Goal: Task Accomplishment & Management: Manage account settings

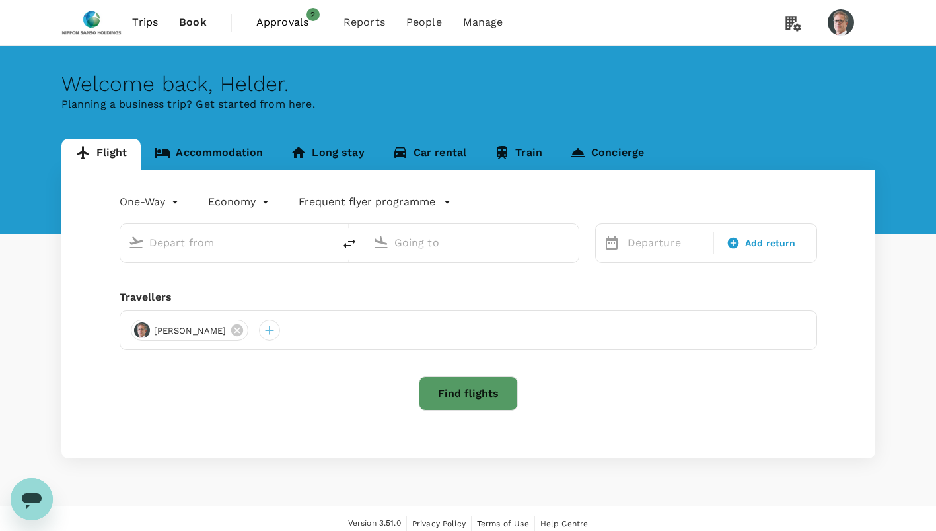
click at [283, 25] on span "Approvals" at bounding box center [289, 23] width 66 height 16
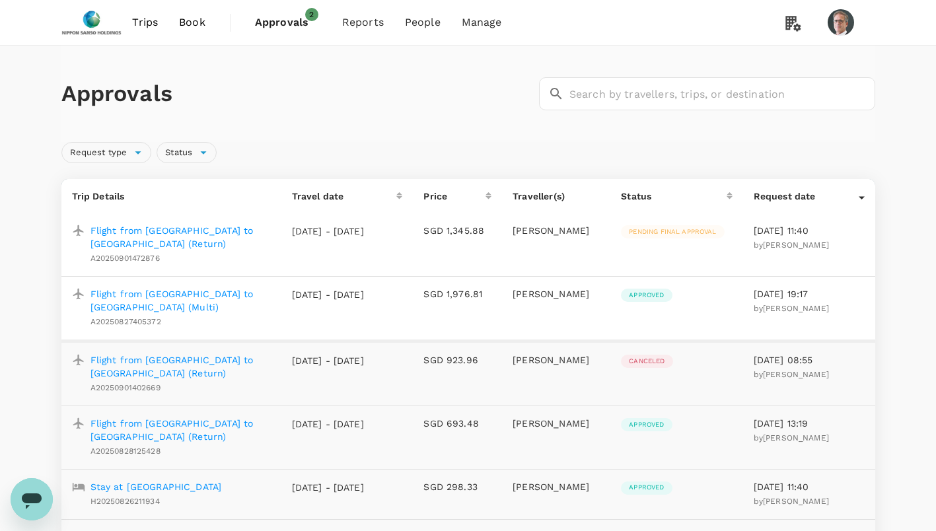
click at [191, 227] on p "Flight from [GEOGRAPHIC_DATA] to [GEOGRAPHIC_DATA] (Return)" at bounding box center [180, 237] width 180 height 26
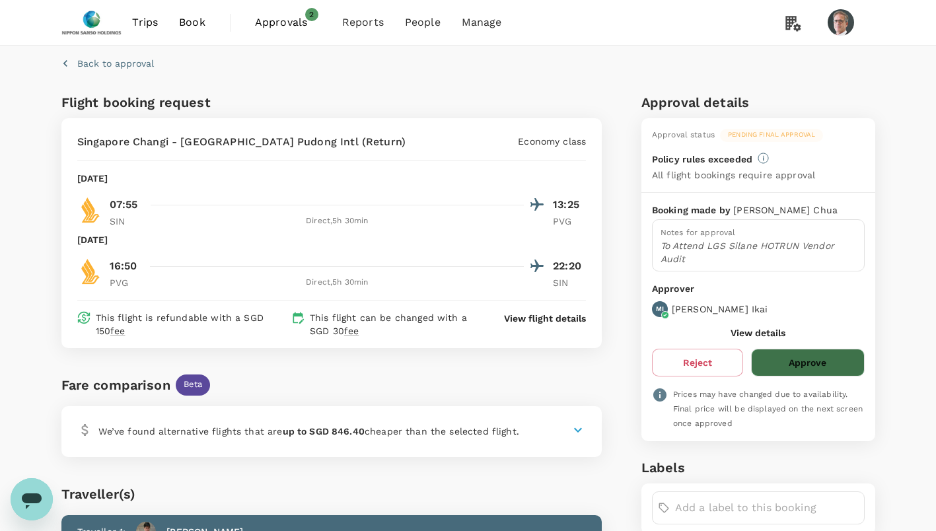
click at [797, 360] on button "Approve" at bounding box center [807, 363] width 113 height 28
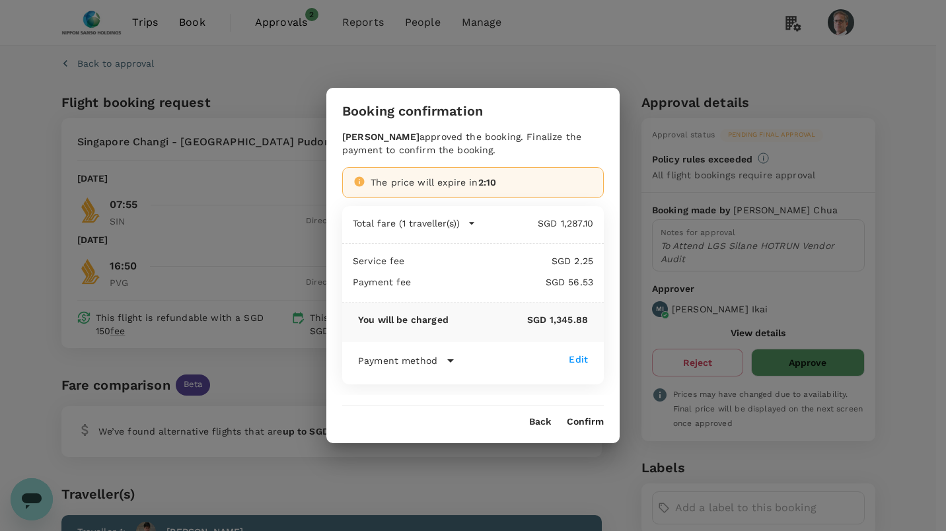
click at [561, 404] on hr at bounding box center [473, 400] width 262 height 11
click at [543, 419] on button "Back" at bounding box center [540, 422] width 22 height 11
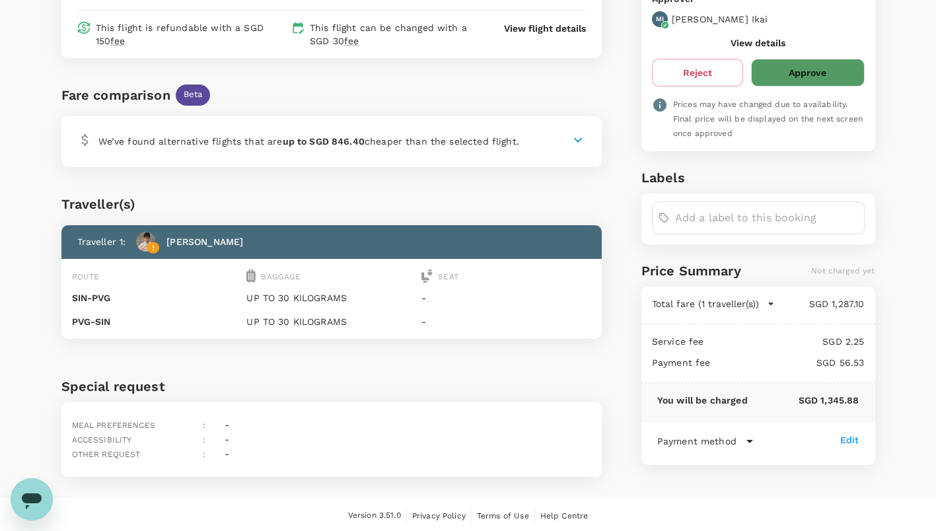
scroll to position [291, 0]
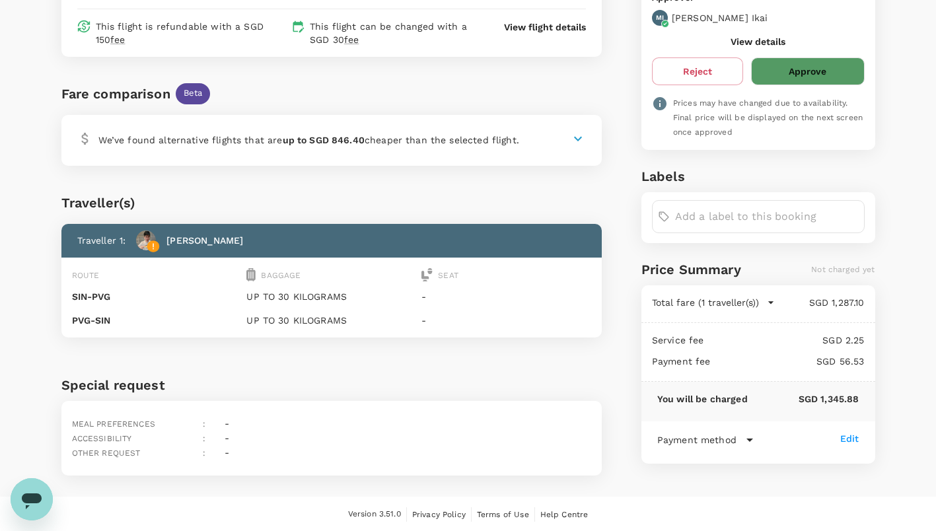
click at [581, 139] on icon at bounding box center [578, 139] width 16 height 16
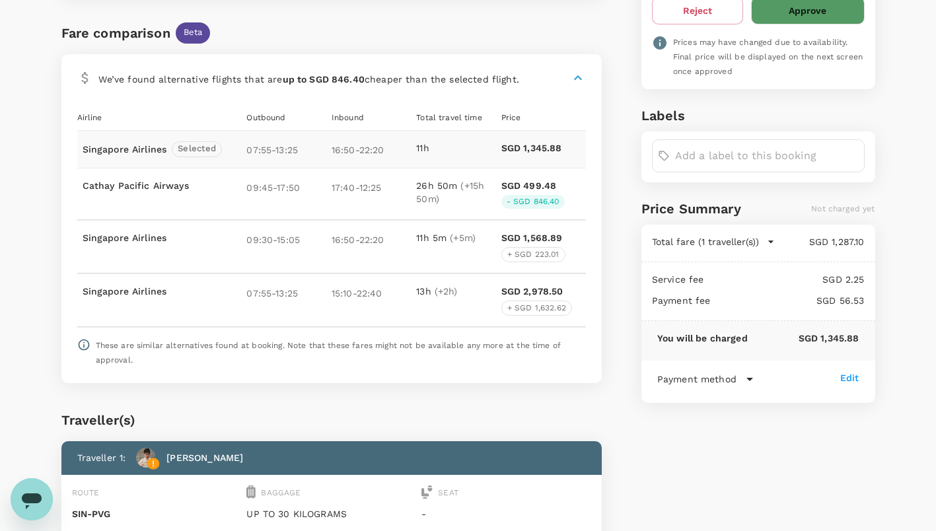
scroll to position [0, 0]
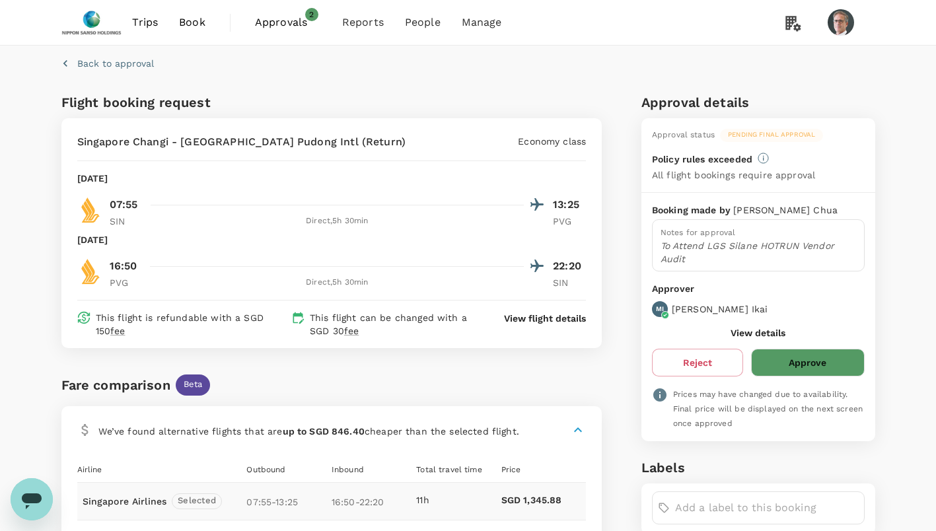
click at [802, 365] on button "Approve" at bounding box center [807, 363] width 113 height 28
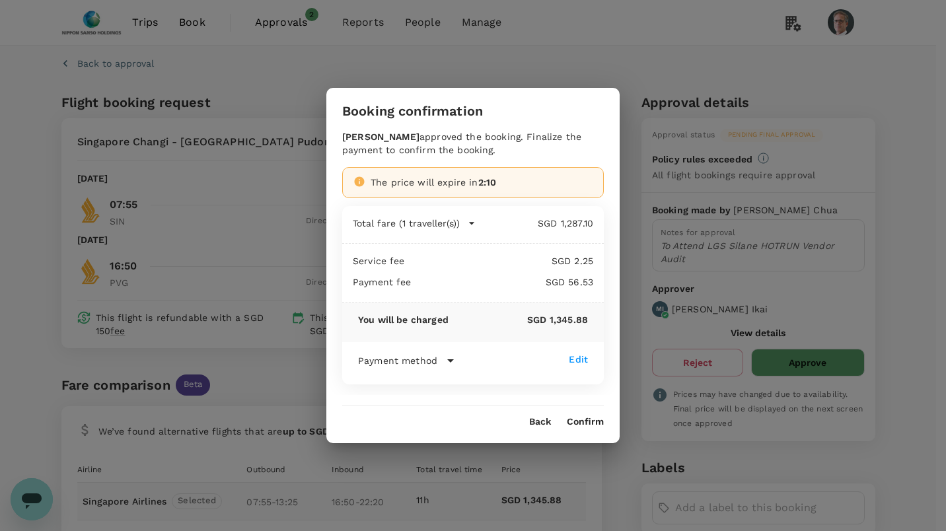
click at [587, 422] on button "Confirm" at bounding box center [585, 422] width 37 height 11
